Goal: Task Accomplishment & Management: Use online tool/utility

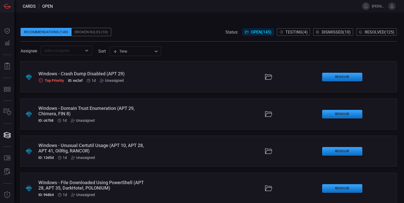
scroll to position [1350, 0]
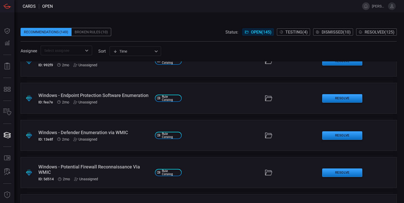
click at [78, 138] on div "Unassigned" at bounding box center [85, 139] width 24 height 4
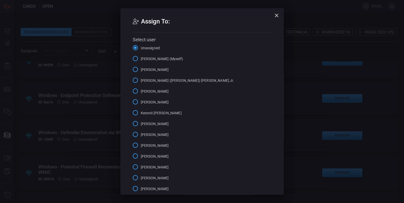
click at [141, 59] on span "Alex Diaz (Myself)" at bounding box center [162, 58] width 42 height 5
click at [141, 59] on input "Alex Diaz (Myself)" at bounding box center [135, 58] width 11 height 11
click at [273, 20] on button "button" at bounding box center [276, 15] width 10 height 10
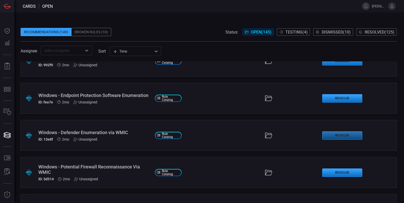
click at [332, 131] on button "Resolve" at bounding box center [342, 135] width 40 height 8
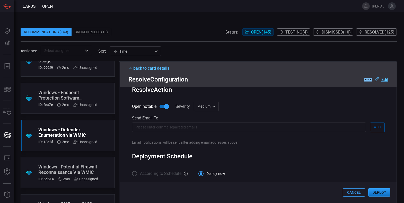
scroll to position [300, 0]
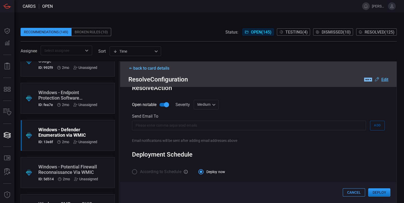
click at [381, 77] on div ".label-new-label-new-cls-1 { fill: #09080b; } .label-new-cls-2 { fill: #7abaee;…" at bounding box center [376, 79] width 24 height 6
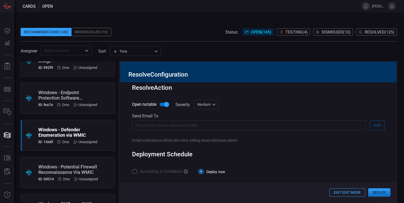
click at [341, 192] on button "Exit Edit Mode" at bounding box center [347, 192] width 36 height 8
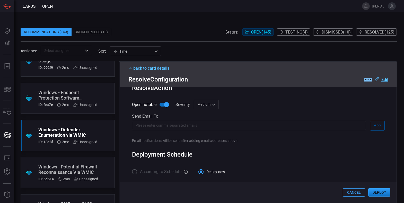
scroll to position [300, 0]
click at [157, 68] on div "back to card details" at bounding box center [258, 68] width 260 height 5
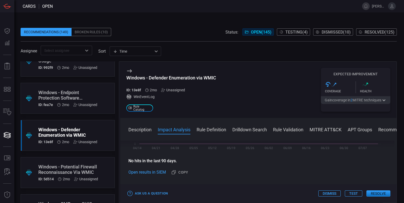
scroll to position [131, 0]
click at [354, 195] on button "Test" at bounding box center [353, 193] width 17 height 6
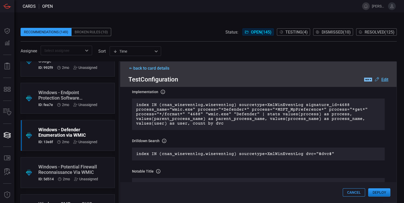
scroll to position [0, 0]
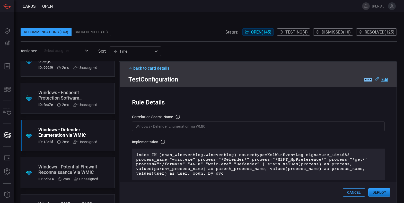
click at [145, 127] on input "Windows - Defender Enumeration via WMIC" at bounding box center [258, 126] width 253 height 10
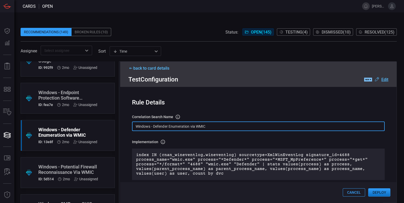
click at [145, 127] on input "Windows - Defender Enumeration via WMIC" at bounding box center [258, 126] width 253 height 10
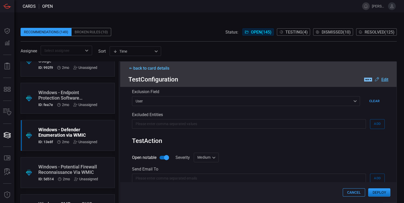
scroll to position [304, 0]
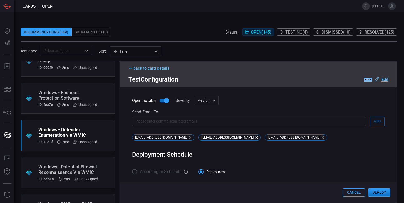
type input "Wineventlog - Defender Enumeration via WMIC"
click at [382, 190] on button "Deploy" at bounding box center [379, 192] width 22 height 8
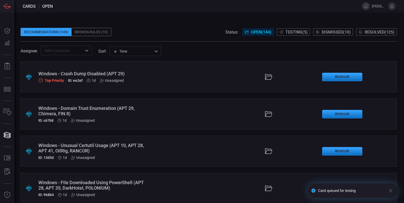
click at [306, 31] on span "Testing ( 5 )" at bounding box center [296, 32] width 22 height 5
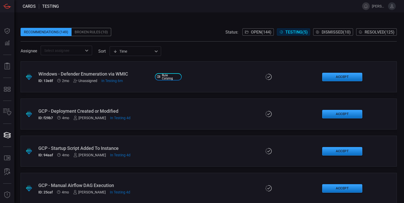
click at [100, 73] on div "Windows - Defender Enumeration via WMIC" at bounding box center [94, 73] width 112 height 5
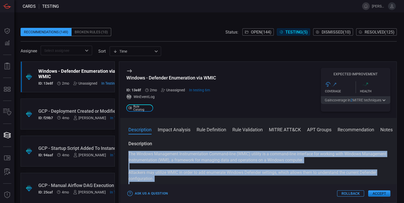
drag, startPoint x: 274, startPoint y: 166, endPoint x: 127, endPoint y: 155, distance: 147.3
click at [127, 155] on div "Description The Windows Management Instrumentation Command-line (WMIC) utility …" at bounding box center [258, 170] width 277 height 60
copy div "The Windows Management Instrumentation Command-line (WMIC) utility is a command…"
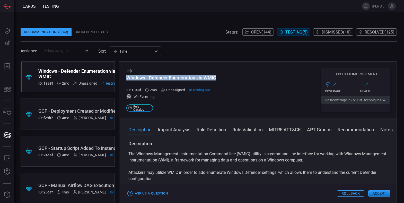
drag, startPoint x: 223, startPoint y: 78, endPoint x: 126, endPoint y: 75, distance: 96.8
click at [126, 75] on div "Windows - Defender Enumeration via WMIC ID: 13e8f 2mo Unassigned In testing 6m …" at bounding box center [258, 89] width 277 height 56
copy div "Windows - Defender Enumeration via WMIC"
click at [179, 165] on div "The Windows Management Instrumentation Command-line (WMIC) utility is a command…" at bounding box center [258, 179] width 260 height 56
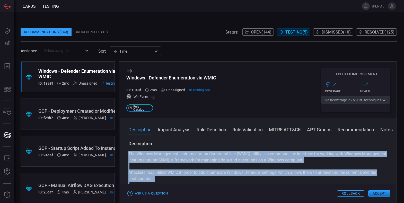
drag, startPoint x: 273, startPoint y: 170, endPoint x: 126, endPoint y: 152, distance: 148.0
click at [126, 152] on div "Description The Windows Management Instrumentation Command-line (WMIC) utility …" at bounding box center [258, 170] width 277 height 60
copy div "The Windows Management Instrumentation Command-line (WMIC) utility is a command…"
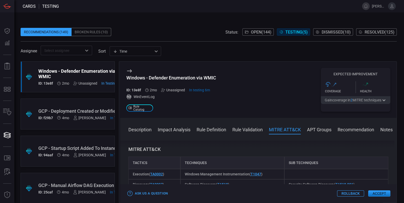
scroll to position [303, 0]
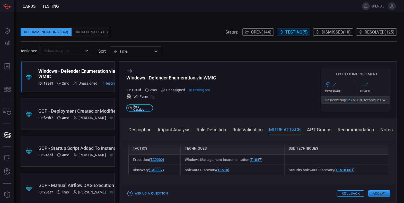
click at [250, 125] on div "Description Impact Analysis Rule Definition Rule Validation MITRE ATT&CK APT Gr…" at bounding box center [258, 160] width 277 height 85
click at [242, 127] on button "Rule Validation" at bounding box center [247, 129] width 30 height 6
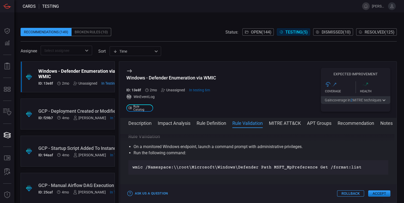
scroll to position [235, 0]
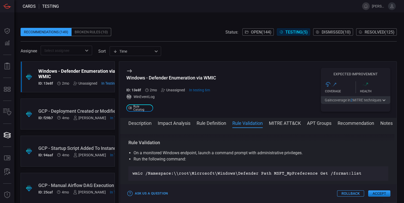
click at [347, 56] on span at bounding box center [209, 58] width 376 height 6
click at [353, 172] on p "wmic /Namespace:\\root\Microsoft\Windows\Defender Path MSFT_MpPreference Get /f…" at bounding box center [259, 173] width 252 height 6
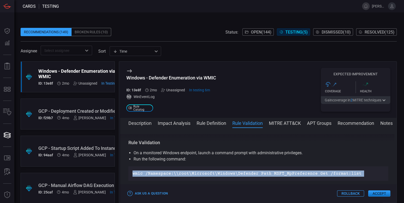
click at [353, 172] on p "wmic /Namespace:\\root\Microsoft\Windows\Defender Path MSFT_MpPreference Get /f…" at bounding box center [259, 173] width 252 height 6
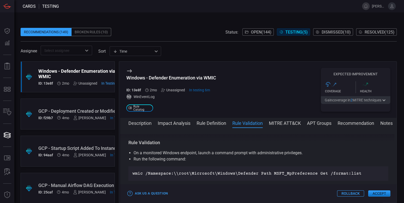
click at [369, 52] on div "Assignee ​ sort Time visibleUpdateTime ​" at bounding box center [209, 51] width 376 height 10
